Goal: Navigation & Orientation: Find specific page/section

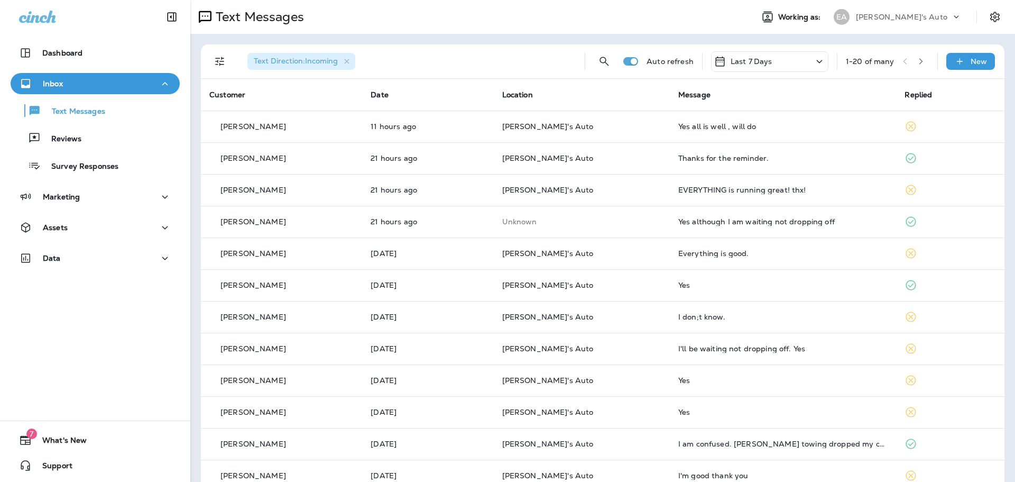
click at [797, 120] on td "Yes all is well , will do" at bounding box center [783, 126] width 227 height 32
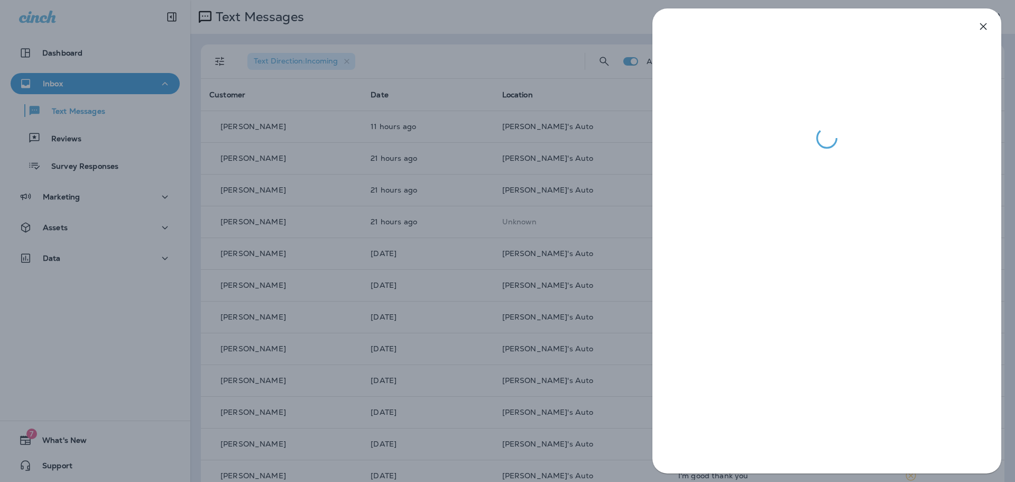
click at [486, 198] on div at bounding box center [507, 241] width 1015 height 482
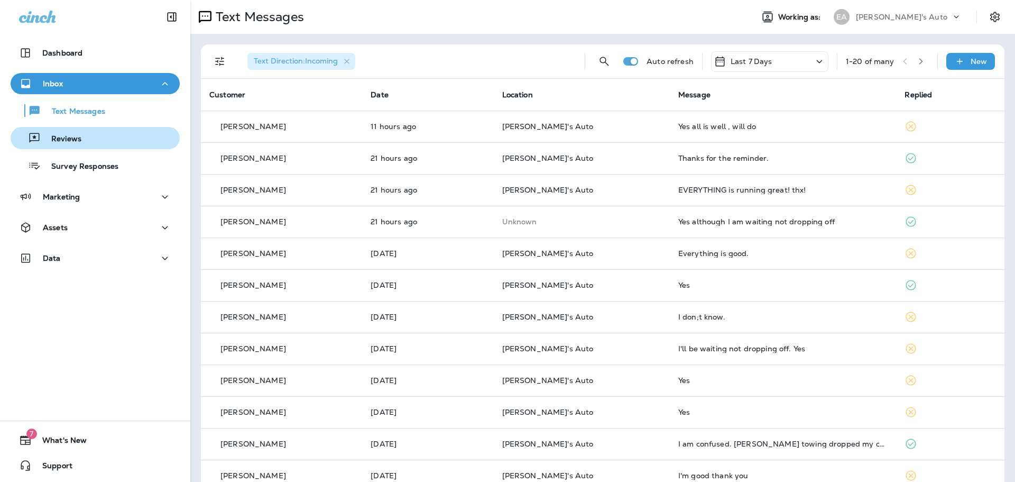
click at [80, 138] on div "Reviews" at bounding box center [95, 138] width 161 height 16
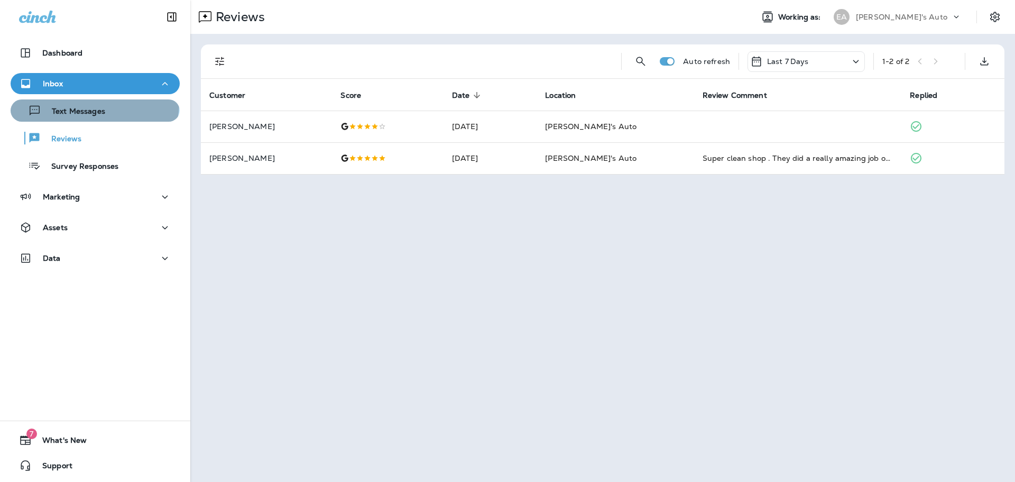
click at [94, 103] on div "Text Messages" at bounding box center [60, 111] width 90 height 16
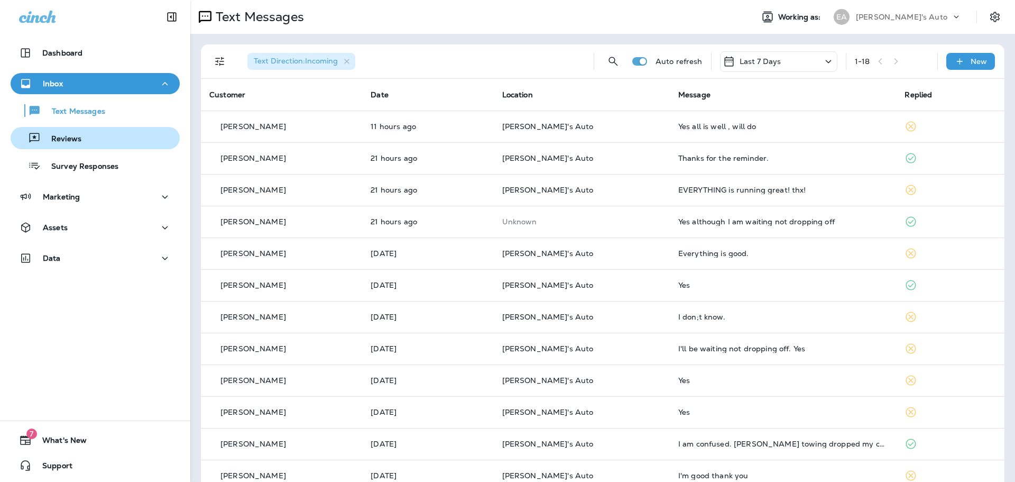
click at [75, 139] on p "Reviews" at bounding box center [61, 139] width 41 height 10
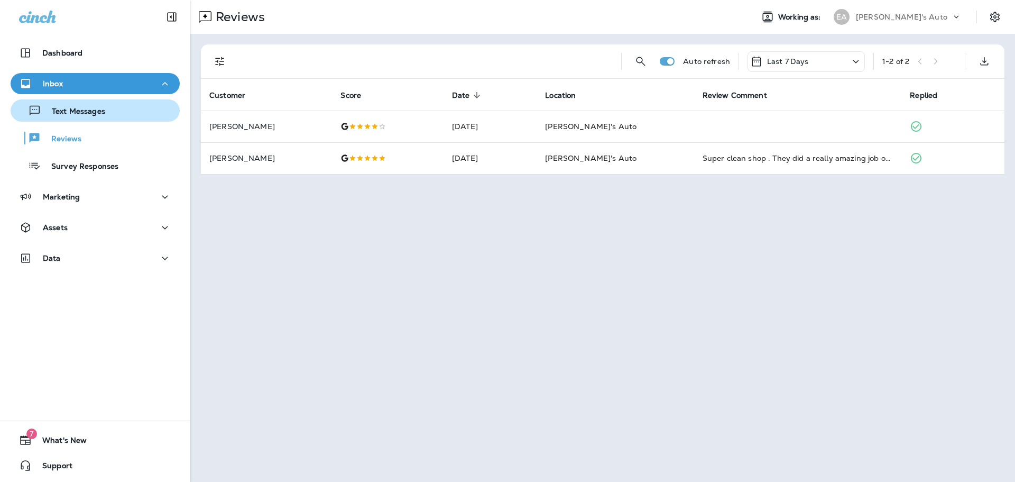
click at [77, 121] on button "Text Messages" at bounding box center [95, 110] width 169 height 22
